Goal: Information Seeking & Learning: Find specific page/section

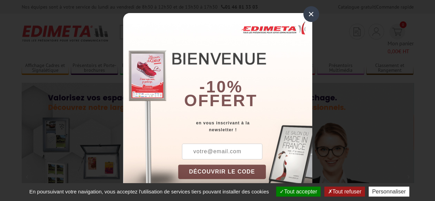
click at [307, 15] on div "×" at bounding box center [311, 14] width 16 height 16
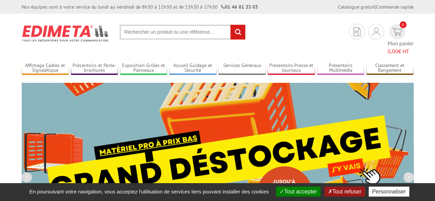
click at [190, 32] on input "text" at bounding box center [183, 32] width 126 height 15
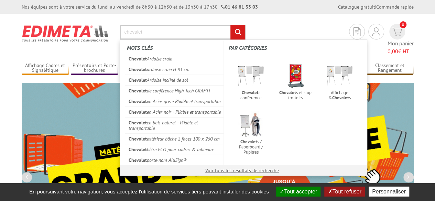
type input "chevalet"
click at [230, 25] on input "rechercher" at bounding box center [237, 32] width 15 height 15
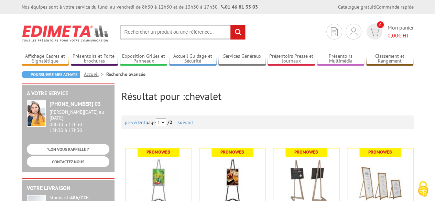
click at [159, 35] on input "text" at bounding box center [183, 32] width 126 height 15
paste input "https://www.viveris.fr/wp-content/uploads/2025/10/formation-AMOA-01.pdf"
type input "https://www.viveris.fr/wp-content/uploads/2025/10/formation-AMOA-01.pdf"
click at [164, 35] on input "https://www.viveris.fr/wp-content/uploads/2025/10/formation-AMOA-01.pdf" at bounding box center [183, 32] width 126 height 15
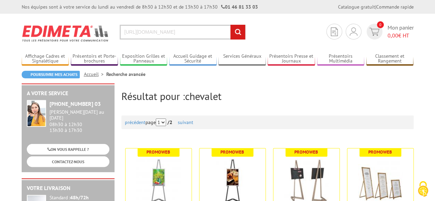
click at [164, 35] on input "https://www.viveris.fr/wp-content/uploads/2025/10/formation-AMOA-01.pdf" at bounding box center [183, 32] width 126 height 15
click at [181, 29] on input "text" at bounding box center [183, 32] width 126 height 15
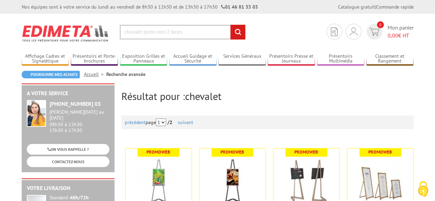
type input "chevalet porte-nom 2 faces"
click at [230, 25] on input "rechercher" at bounding box center [237, 32] width 15 height 15
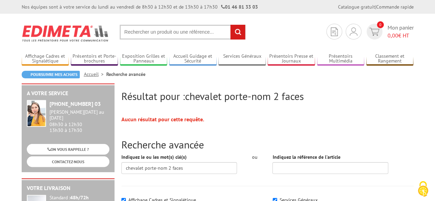
click at [238, 31] on input "rechercher" at bounding box center [237, 32] width 15 height 15
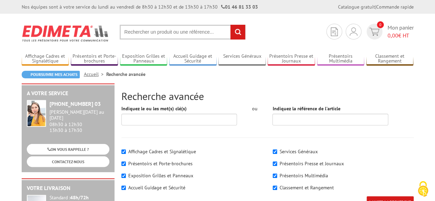
click at [179, 32] on input "text" at bounding box center [183, 32] width 126 height 15
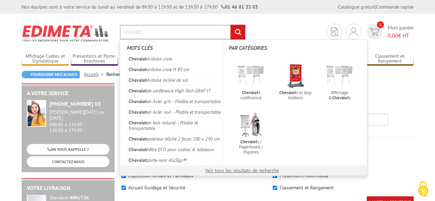
type input "chevalet"
click at [230, 25] on input "rechercher" at bounding box center [237, 32] width 15 height 15
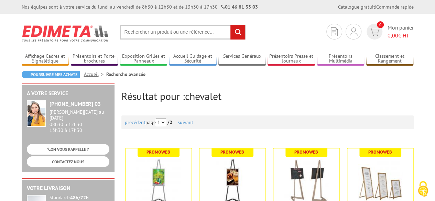
click at [173, 32] on input "text" at bounding box center [183, 32] width 126 height 15
type input "chevalet porte nom"
click at [230, 25] on input "rechercher" at bounding box center [237, 32] width 15 height 15
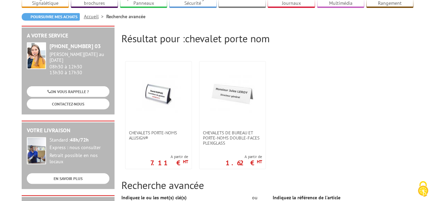
scroll to position [58, 0]
click at [230, 137] on span "Chevalets de bureau et porte-noms double-faces plexiglass" at bounding box center [232, 137] width 59 height 15
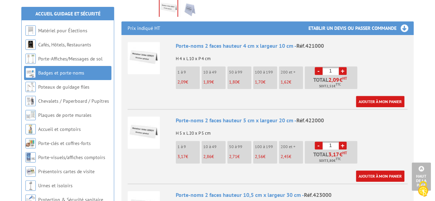
scroll to position [244, 0]
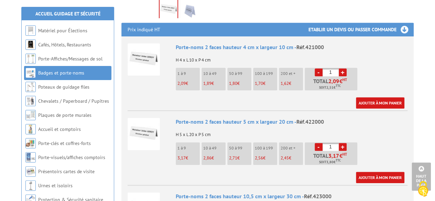
click at [141, 126] on img at bounding box center [143, 134] width 32 height 32
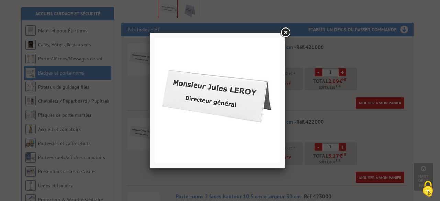
click at [286, 32] on link at bounding box center [285, 32] width 12 height 12
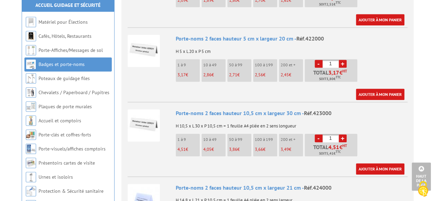
scroll to position [327, 0]
